Goal: Check status

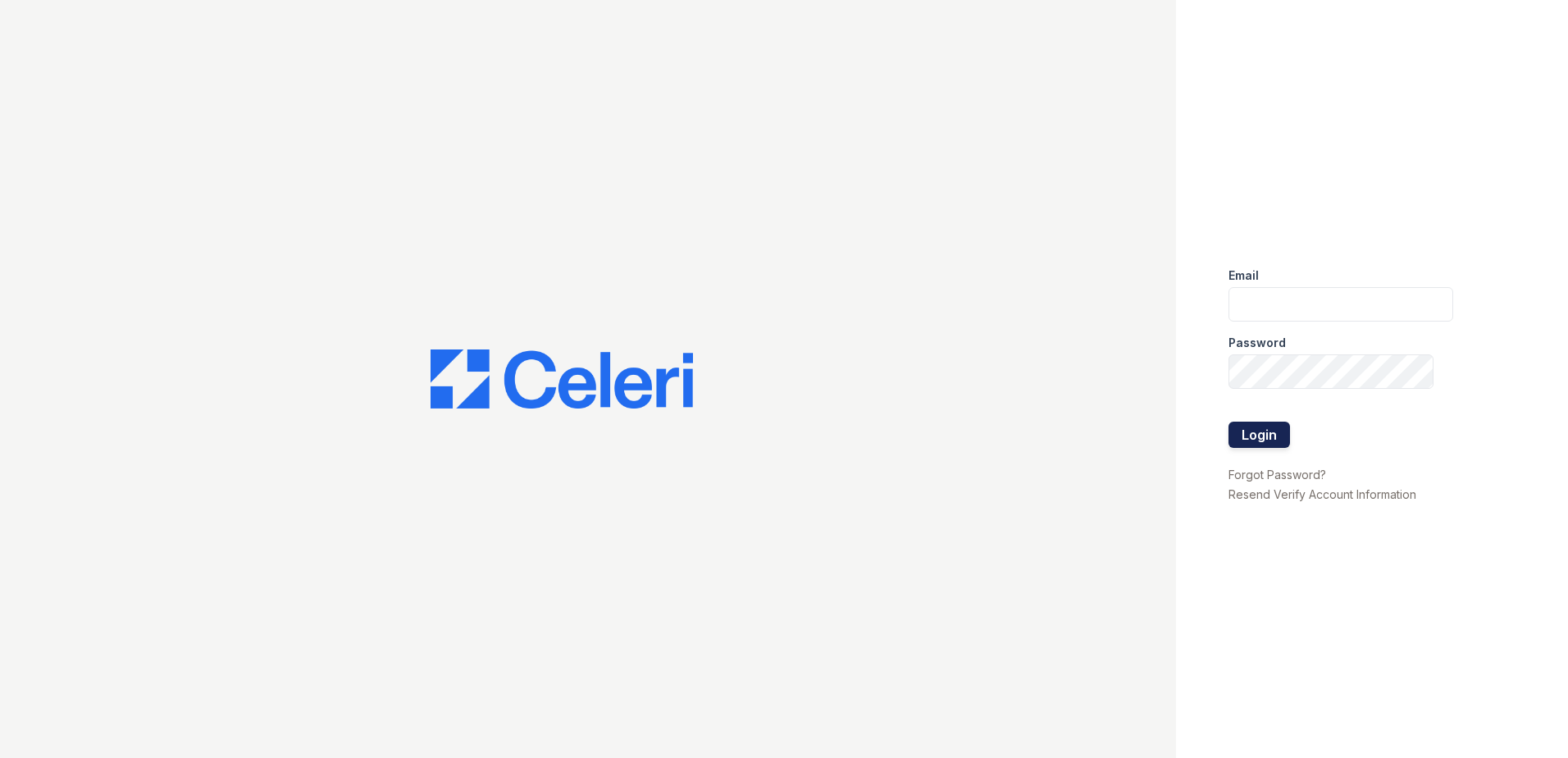
type input "[EMAIL_ADDRESS][DOMAIN_NAME]"
click at [1260, 444] on button "Login" at bounding box center [1259, 435] width 61 height 27
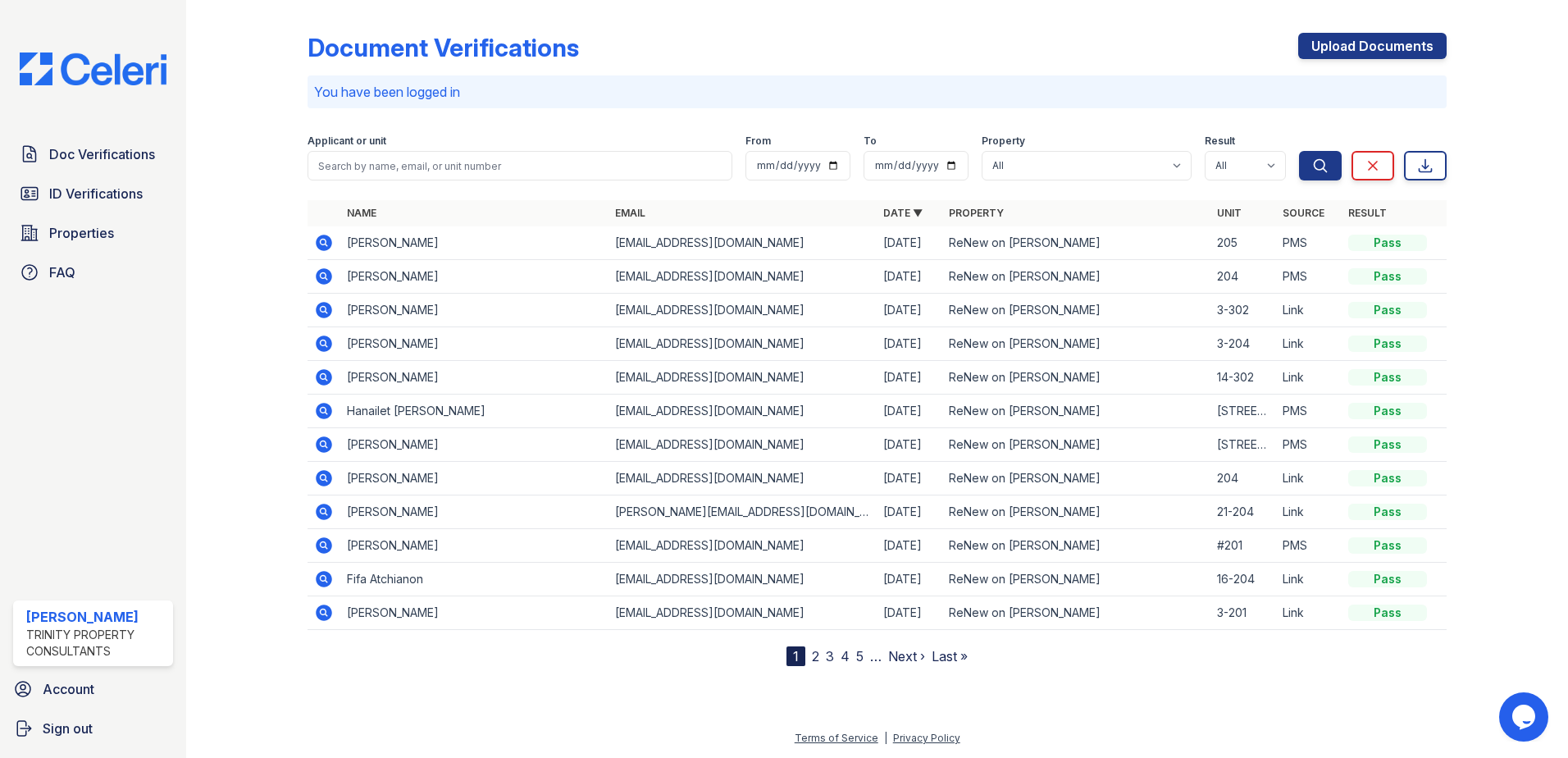
click at [321, 238] on icon at bounding box center [324, 243] width 16 height 16
